Goal: Information Seeking & Learning: Learn about a topic

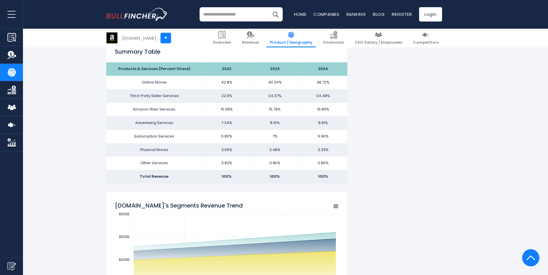
scroll to position [359, 0]
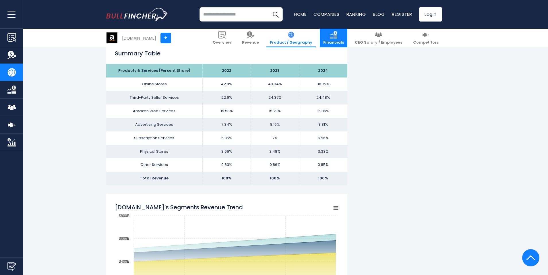
click at [337, 35] on img at bounding box center [333, 34] width 7 height 7
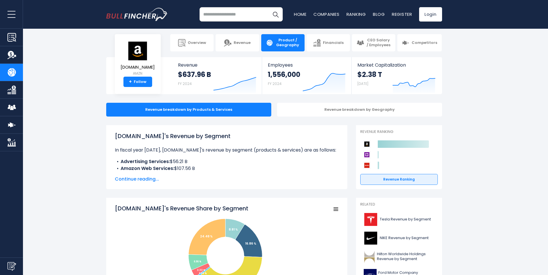
scroll to position [0, 0]
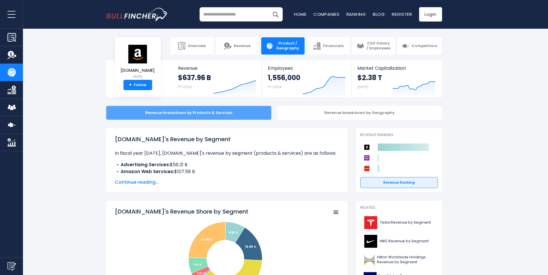
click at [178, 110] on div "Revenue breakdown by Products & Services" at bounding box center [188, 113] width 165 height 14
click at [156, 113] on div "Revenue breakdown by Products & Services" at bounding box center [188, 113] width 165 height 14
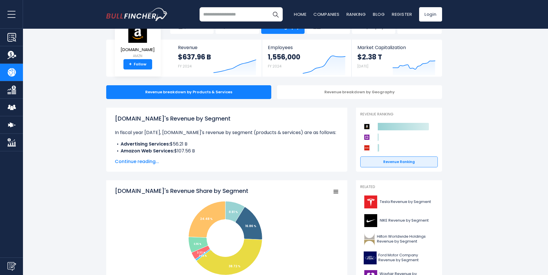
scroll to position [22, 0]
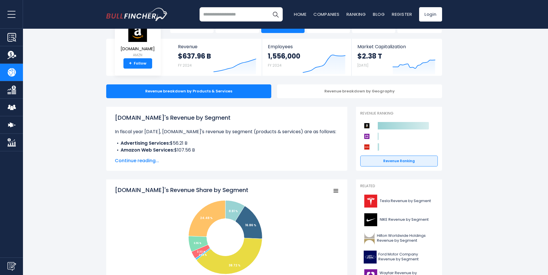
click at [146, 160] on span "Continue reading..." at bounding box center [227, 160] width 224 height 7
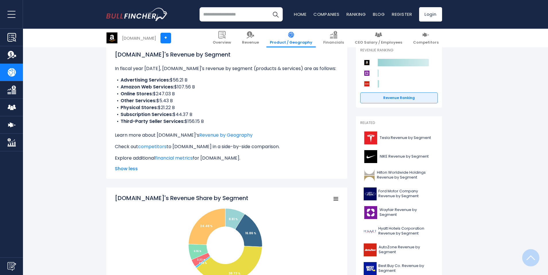
scroll to position [148, 0]
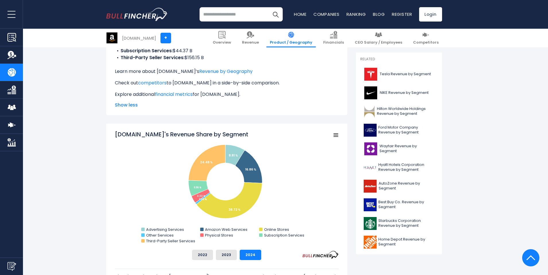
click at [332, 137] on rect "Amazon.com's Revenue Share by Segment" at bounding box center [336, 135] width 8 height 8
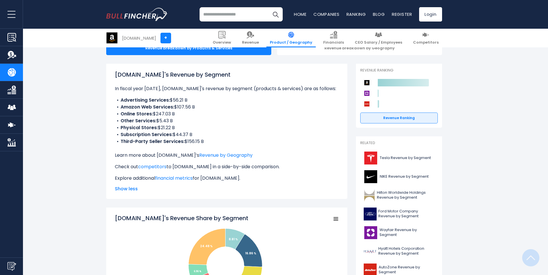
scroll to position [64, 0]
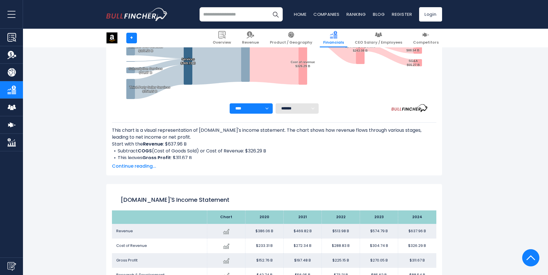
scroll to position [54, 0]
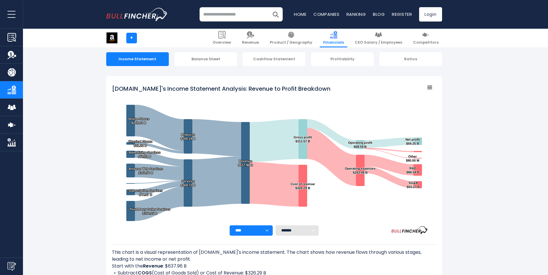
click at [313, 233] on select "******* ** ** ** **" at bounding box center [297, 230] width 43 height 10
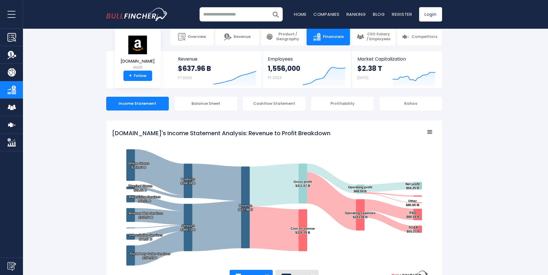
scroll to position [0, 0]
